Goal: Task Accomplishment & Management: Manage account settings

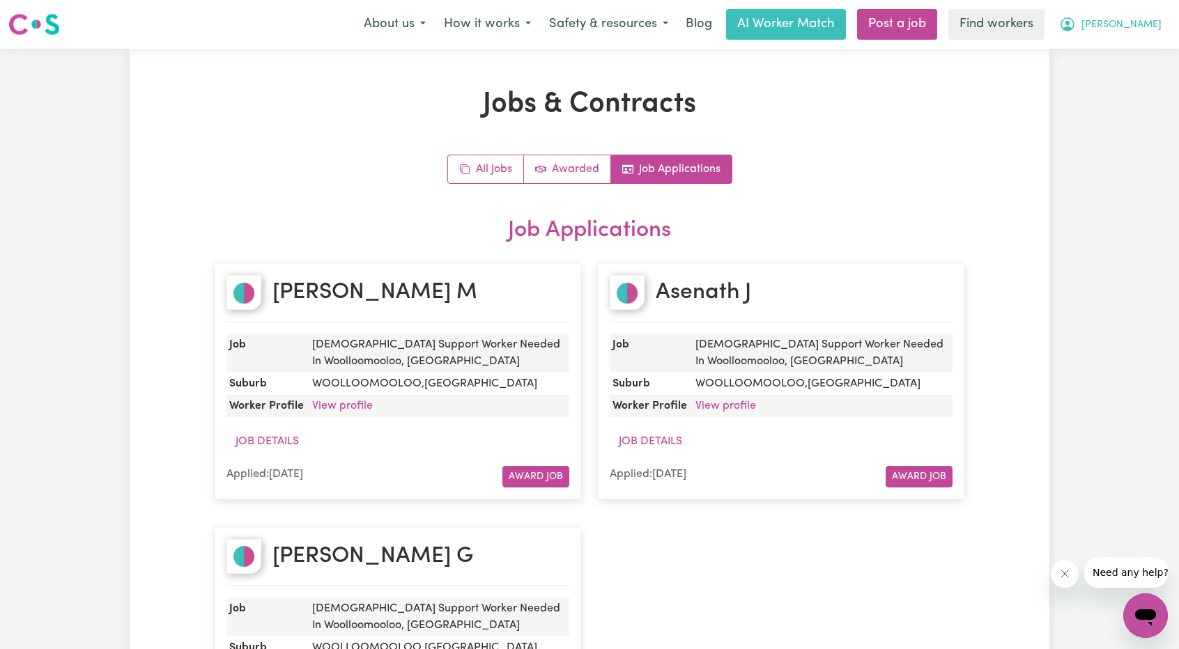
click at [1141, 24] on span "[PERSON_NAME]" at bounding box center [1121, 24] width 80 height 15
click at [1120, 74] on link "Logout" at bounding box center [1115, 80] width 110 height 26
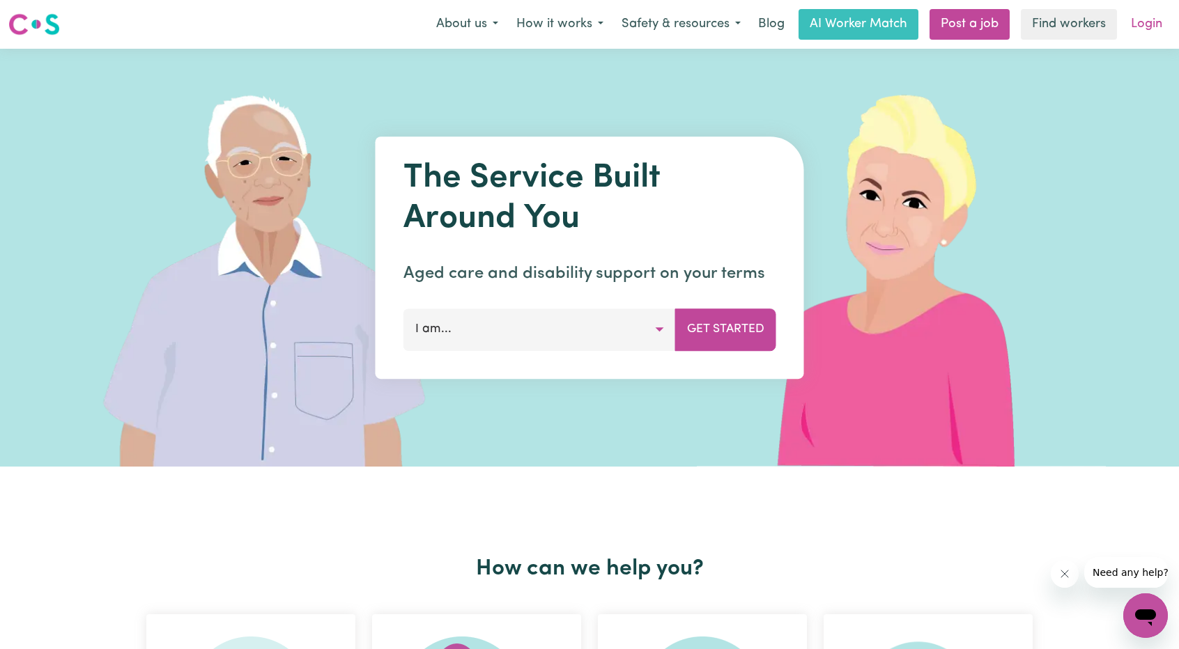
drag, startPoint x: 1120, startPoint y: 74, endPoint x: 1158, endPoint y: 33, distance: 56.2
click at [1158, 33] on link "Login" at bounding box center [1147, 24] width 48 height 31
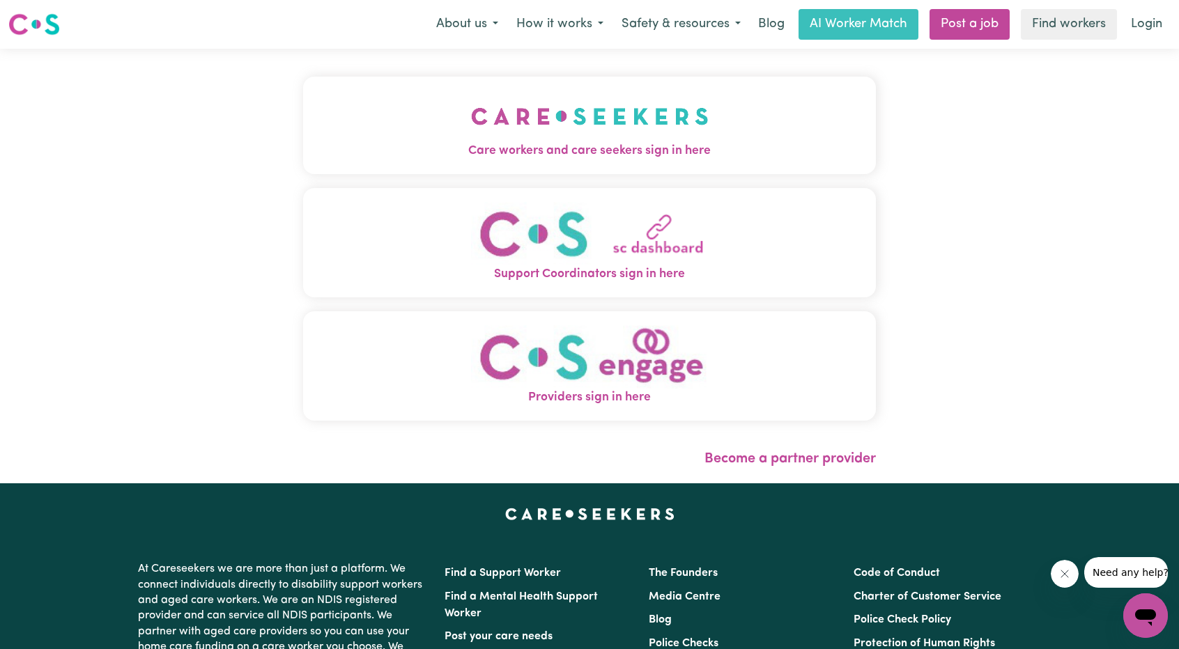
click at [528, 146] on span "Care workers and care seekers sign in here" at bounding box center [589, 151] width 573 height 18
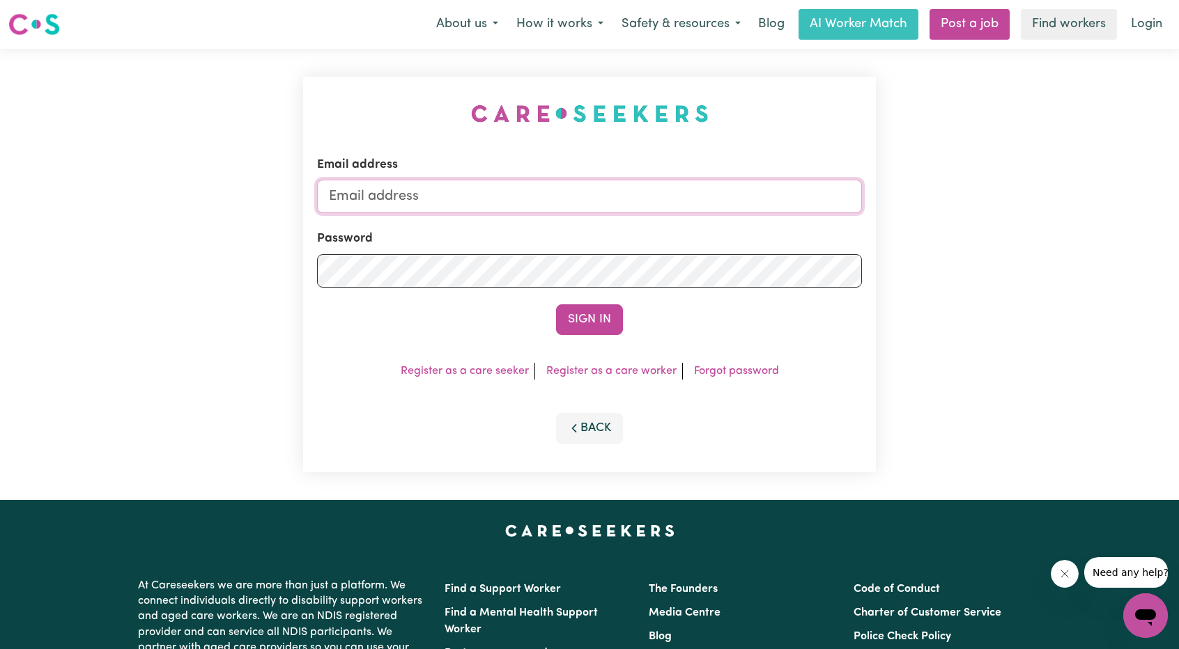
click at [518, 193] on input "Email address" at bounding box center [589, 196] width 545 height 33
drag, startPoint x: 401, startPoint y: 197, endPoint x: 714, endPoint y: 213, distance: 313.3
click at [716, 210] on input "[EMAIL_ADDRESS][PERSON_NAME][DOMAIN_NAME]" at bounding box center [589, 196] width 545 height 33
type input "[EMAIL_ADDRESS][DOMAIN_NAME]"
click at [592, 304] on button "Sign In" at bounding box center [589, 319] width 67 height 31
